Goal: Use online tool/utility: Utilize a website feature to perform a specific function

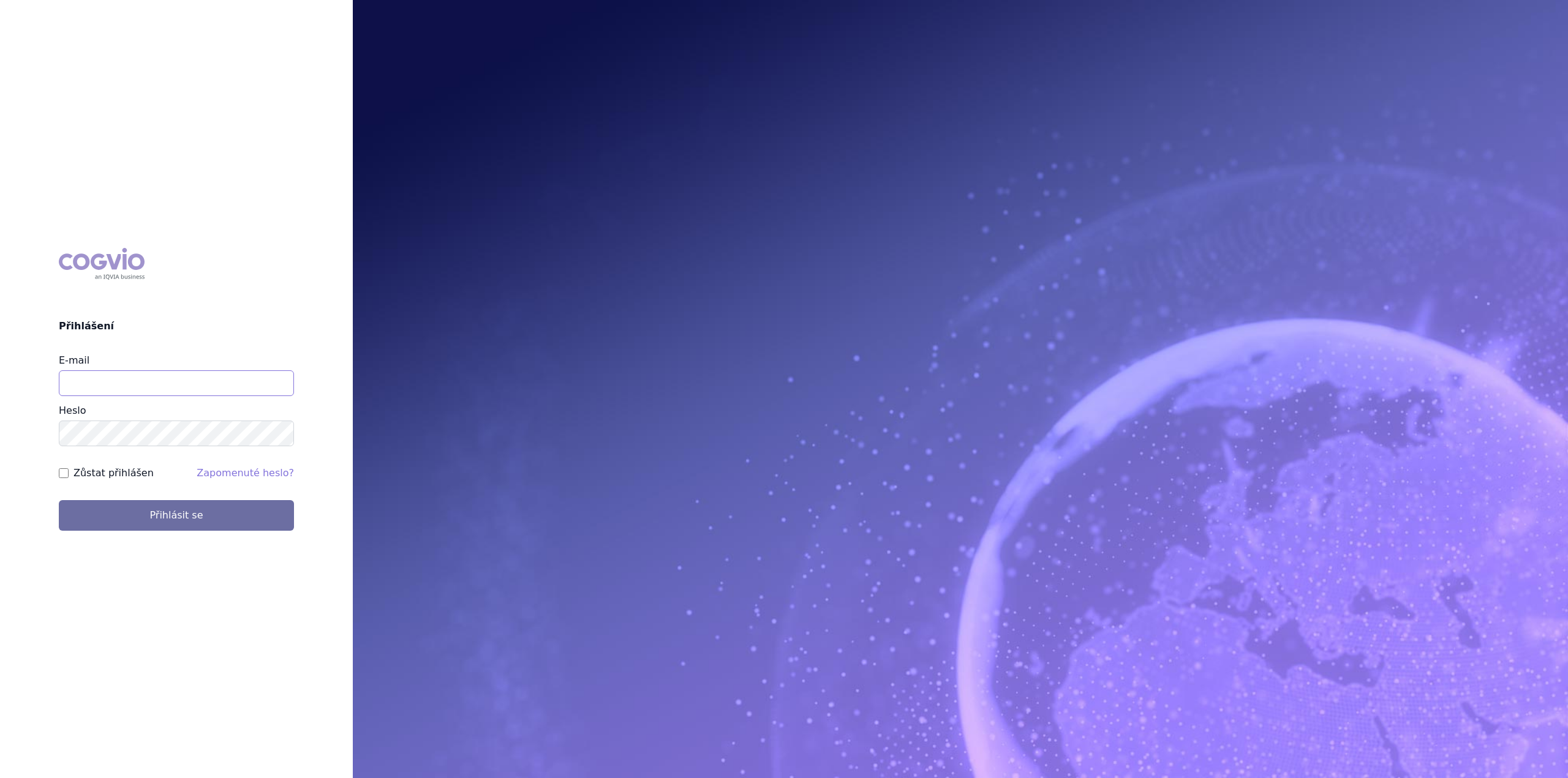
click at [176, 378] on input "E-mail" at bounding box center [176, 384] width 236 height 26
type input "[EMAIL_ADDRESS][PERSON_NAME][DOMAIN_NAME]"
click at [59, 500] on button "Přihlásit se" at bounding box center [176, 516] width 236 height 31
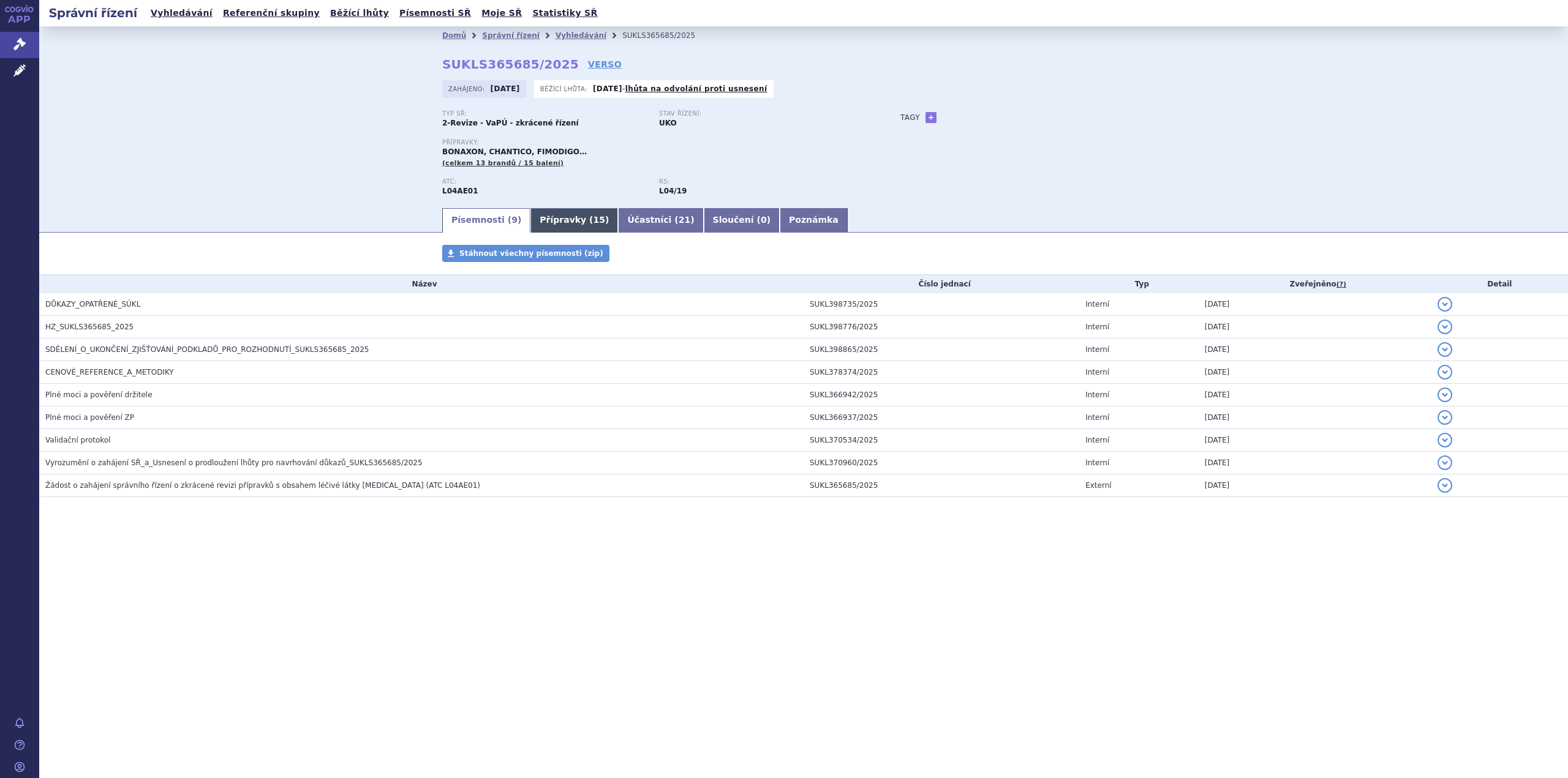
click at [551, 218] on link "Přípravky ( 15 )" at bounding box center [574, 221] width 87 height 24
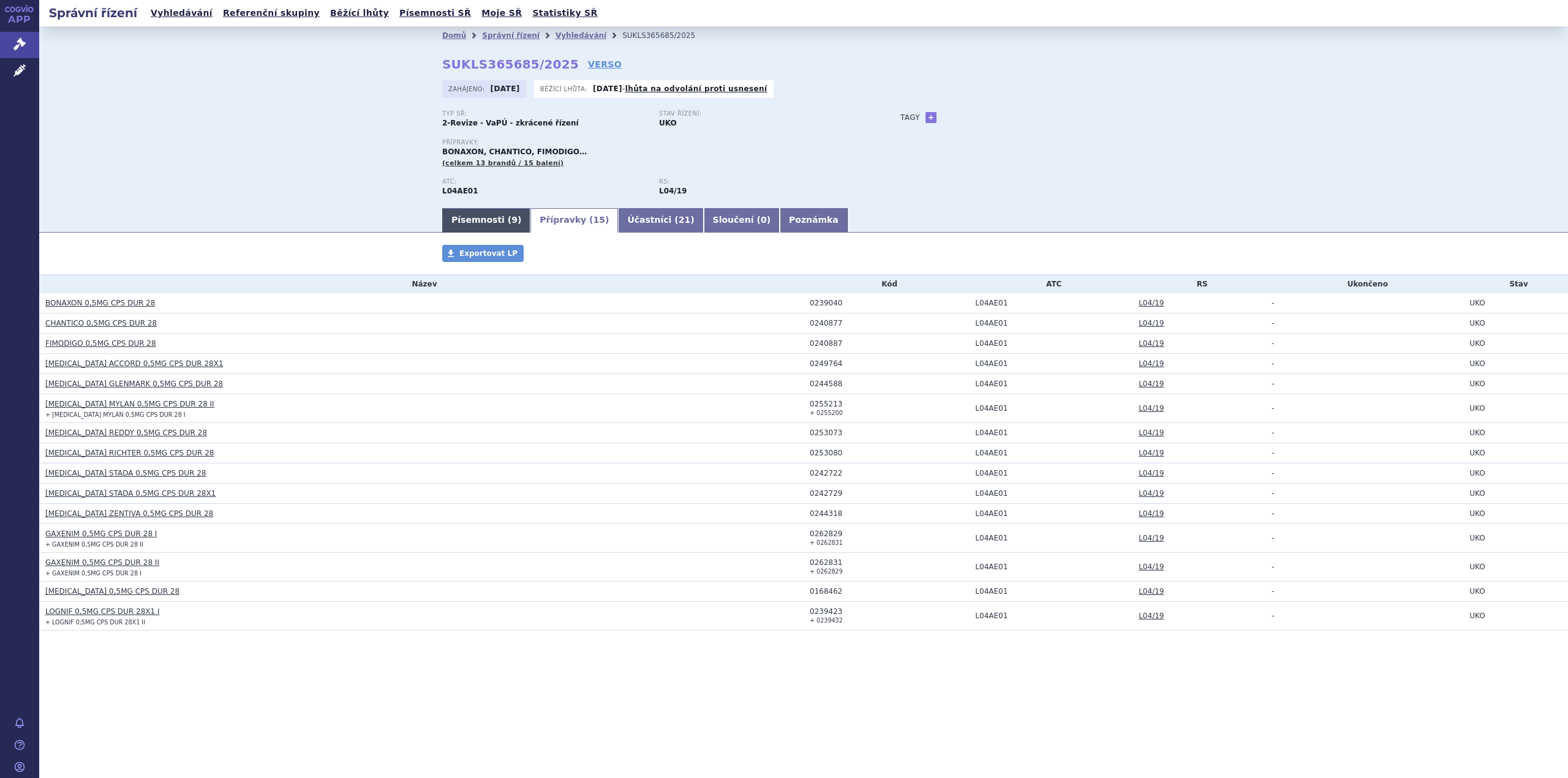
click at [486, 216] on link "Písemnosti ( 9 )" at bounding box center [487, 221] width 88 height 24
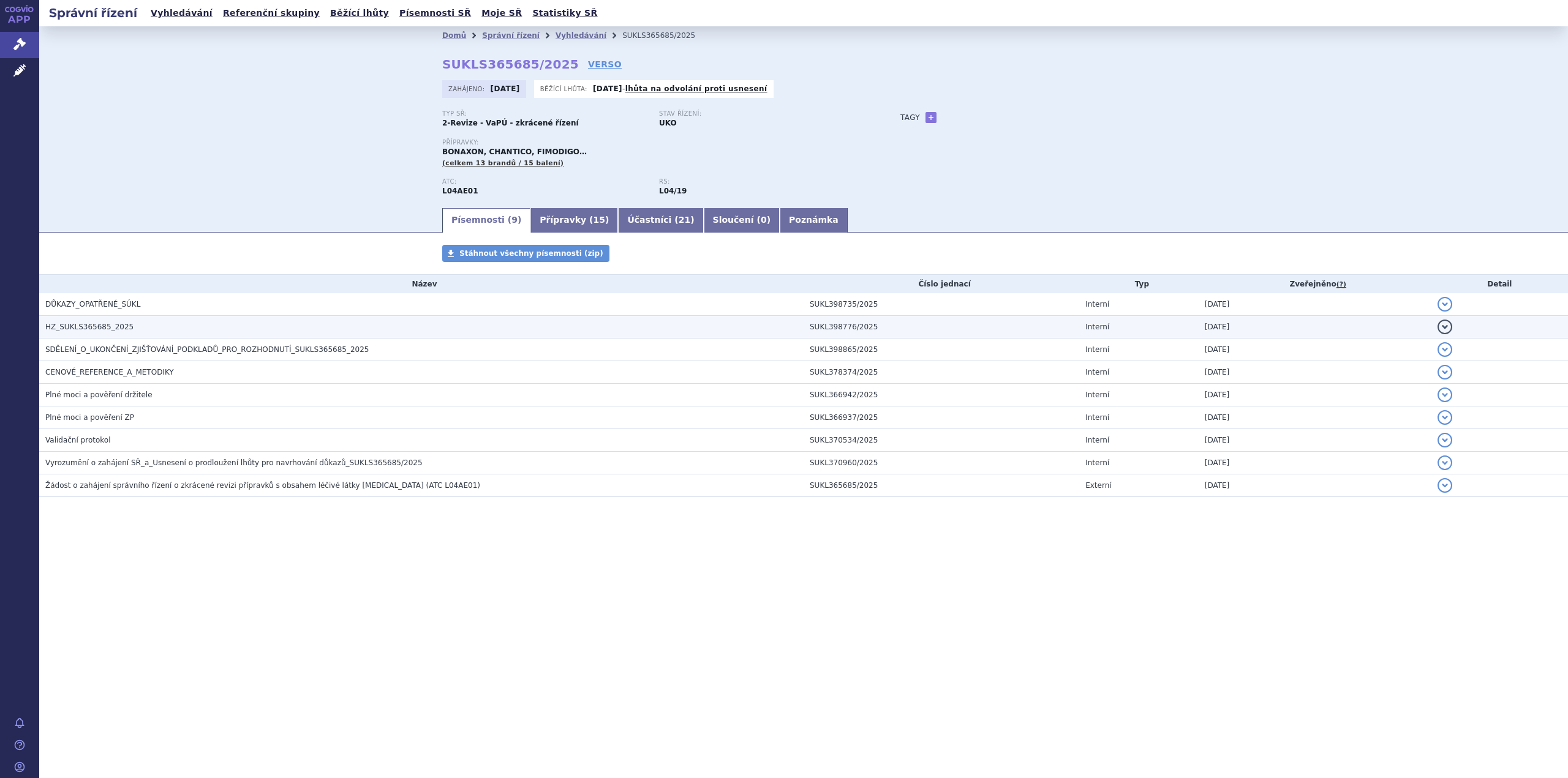
click at [130, 330] on h3 "HZ_SUKLS365685_2025" at bounding box center [425, 327] width 758 height 12
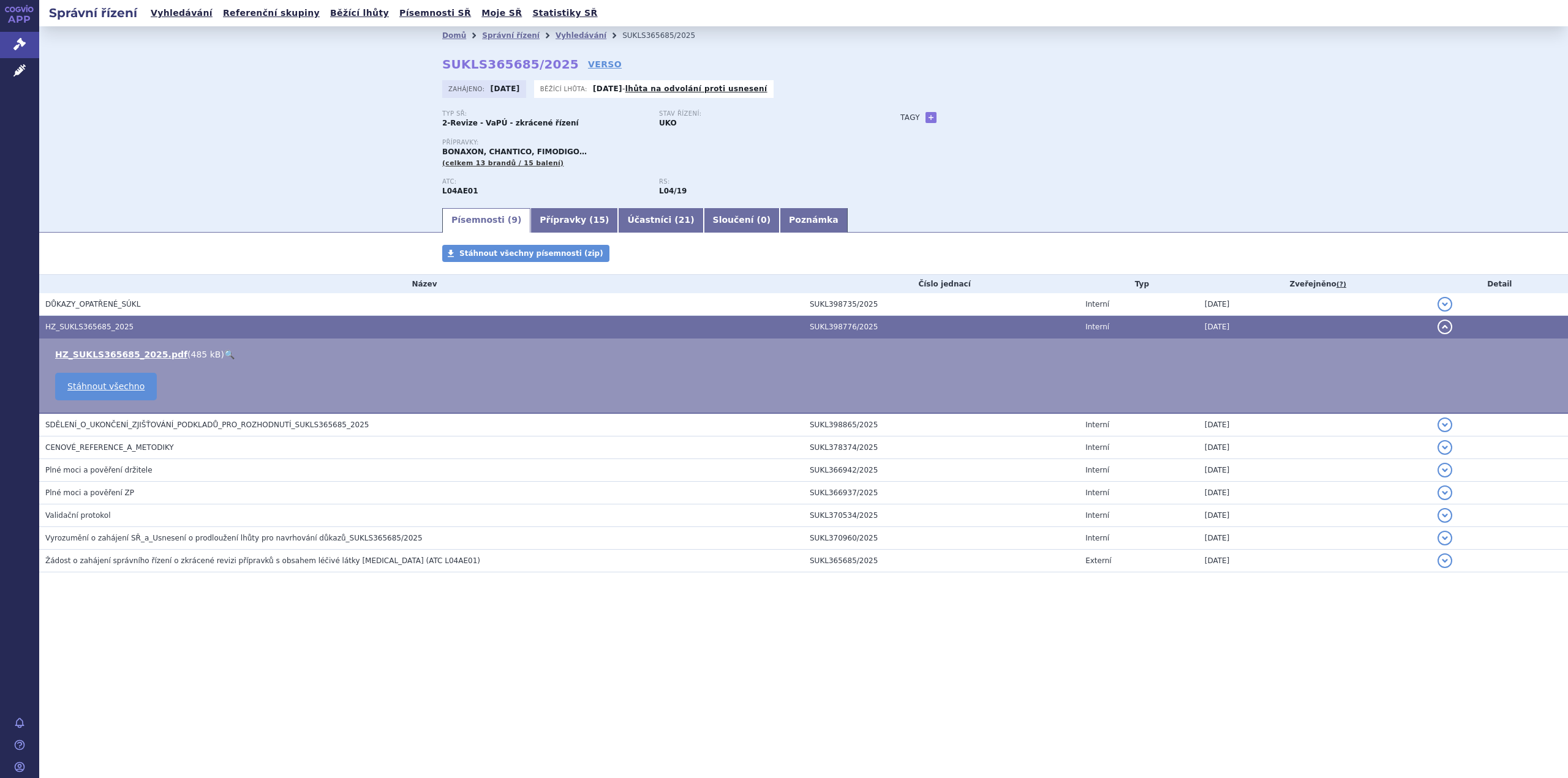
click at [224, 349] on link "🔍" at bounding box center [229, 354] width 11 height 10
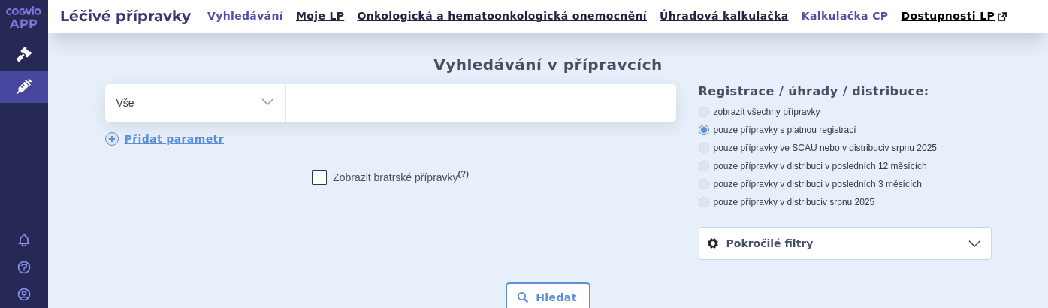
click at [797, 13] on link "Kalkulačka CP" at bounding box center [845, 16] width 96 height 20
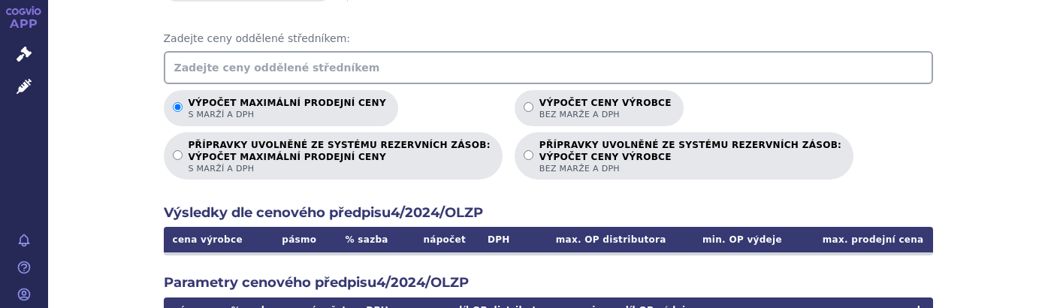
scroll to position [301, 0]
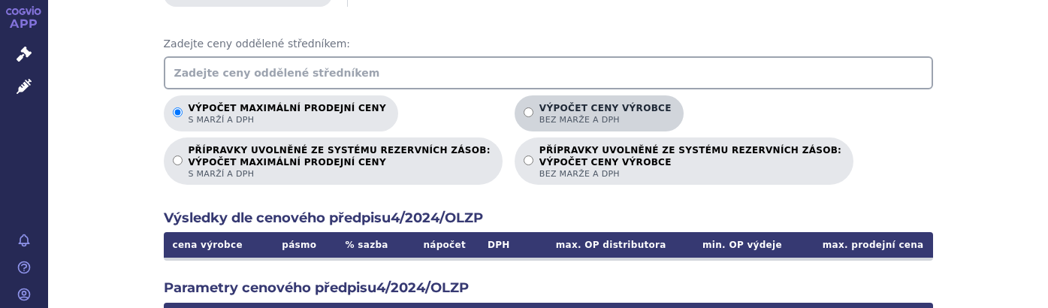
click at [549, 119] on span "bez marže a DPH" at bounding box center [606, 119] width 132 height 11
click at [534, 117] on input "Výpočet ceny výrobce bez marže a DPH" at bounding box center [529, 112] width 10 height 10
radio input "true"
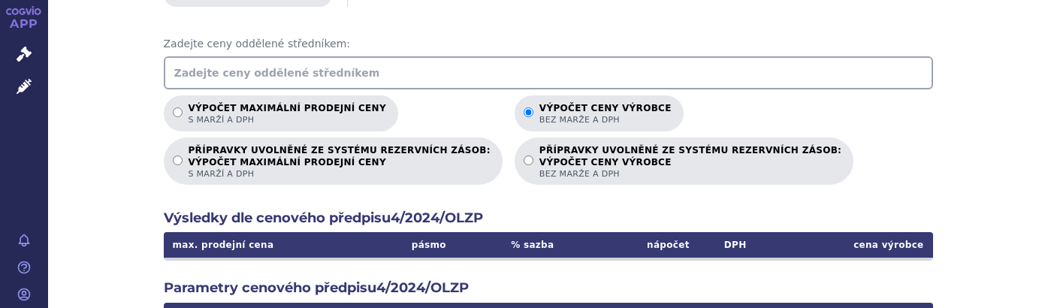
click at [441, 83] on input "text" at bounding box center [549, 72] width 770 height 33
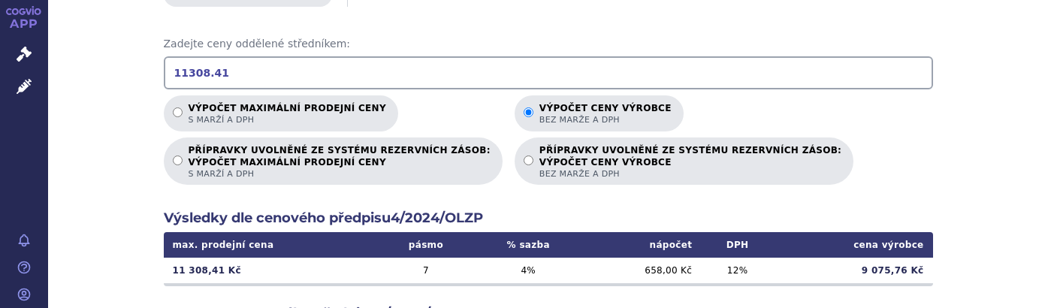
type input "11308.41"
